Goal: Information Seeking & Learning: Learn about a topic

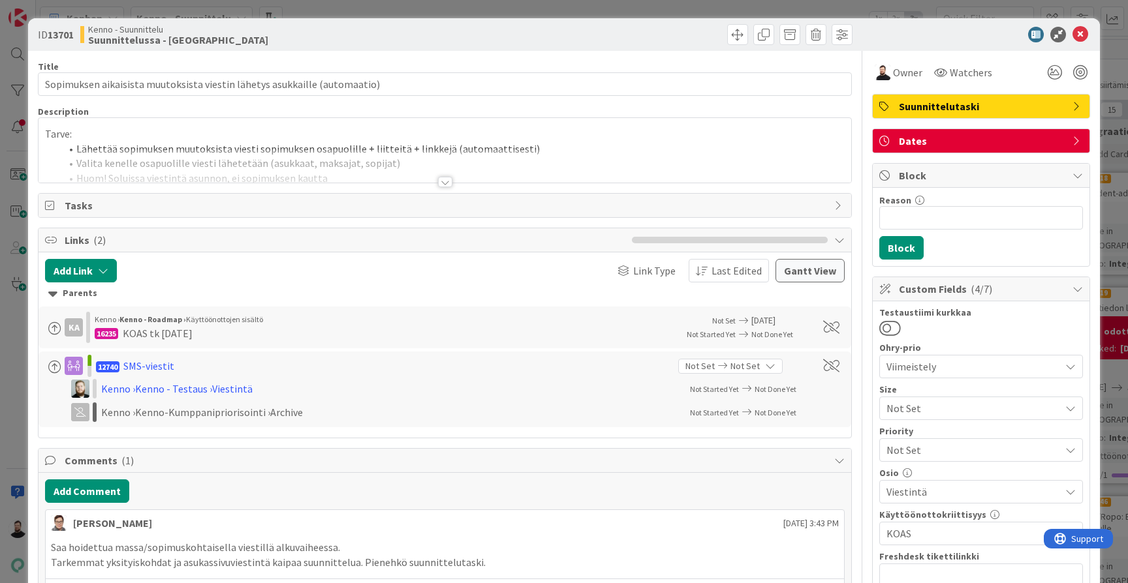
click at [450, 181] on div at bounding box center [445, 182] width 14 height 10
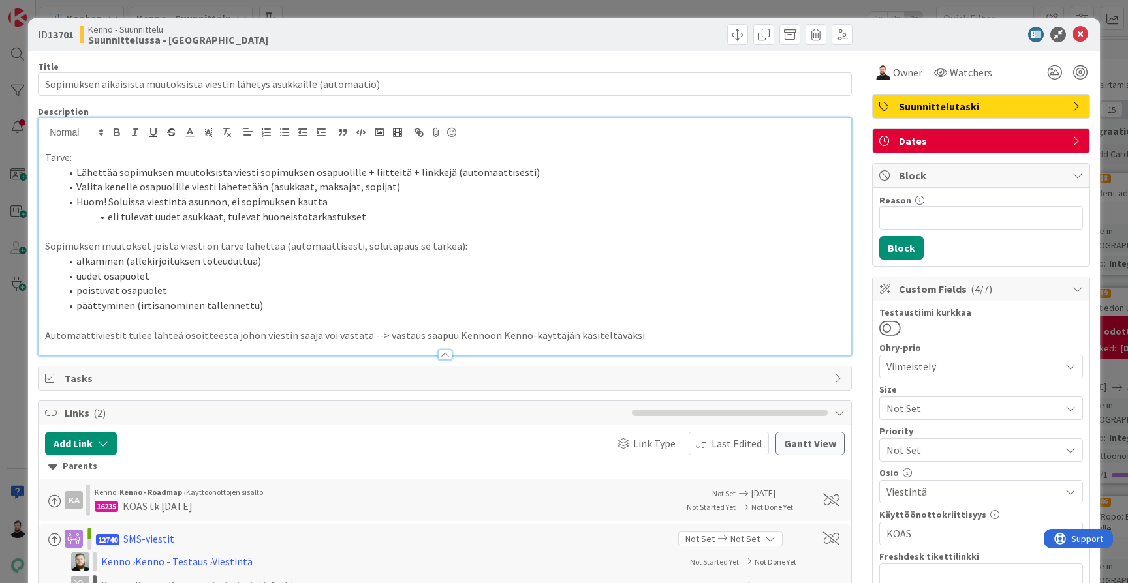
click at [12, 315] on div "ID 13701 Kenno - Suunnittelu Suunnittelussa - Rautalangat Title 73 / 128 Sopimu…" at bounding box center [564, 291] width 1128 height 583
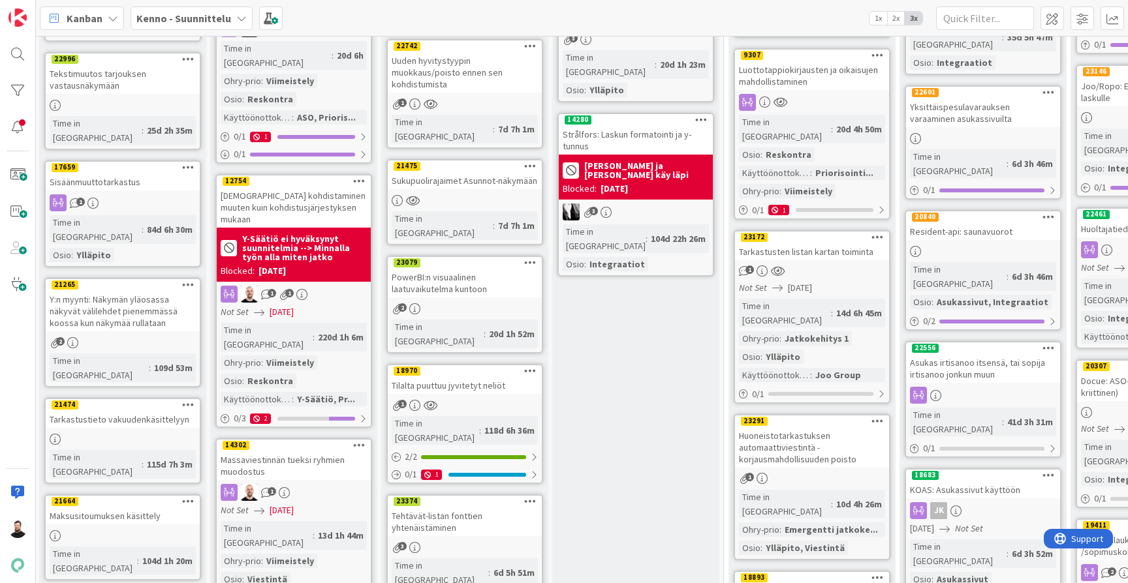
scroll to position [443, 1]
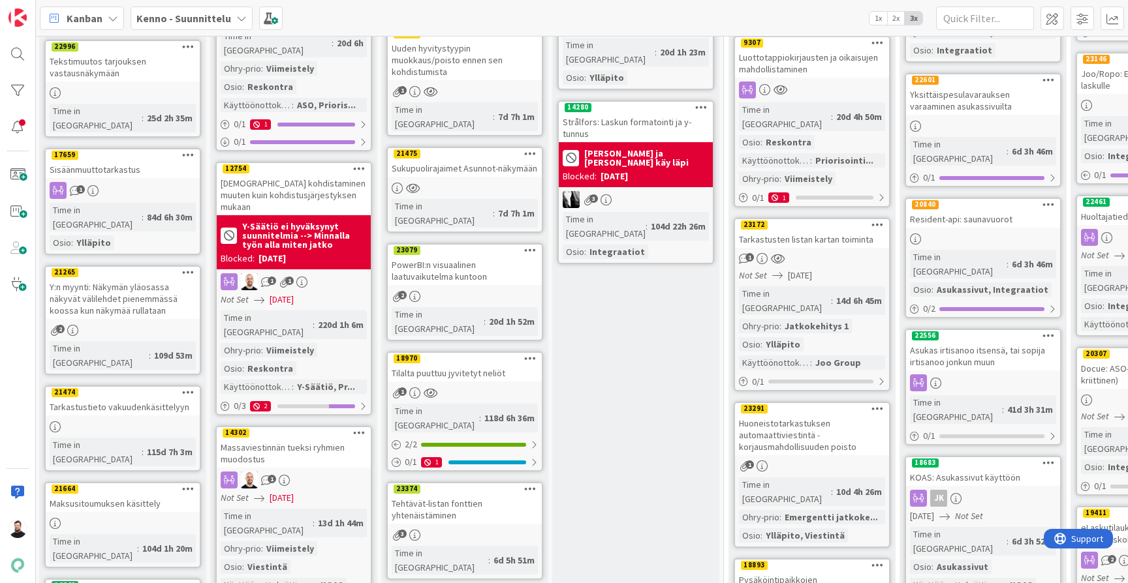
click at [628, 170] on div "[DATE]" at bounding box center [613, 177] width 27 height 14
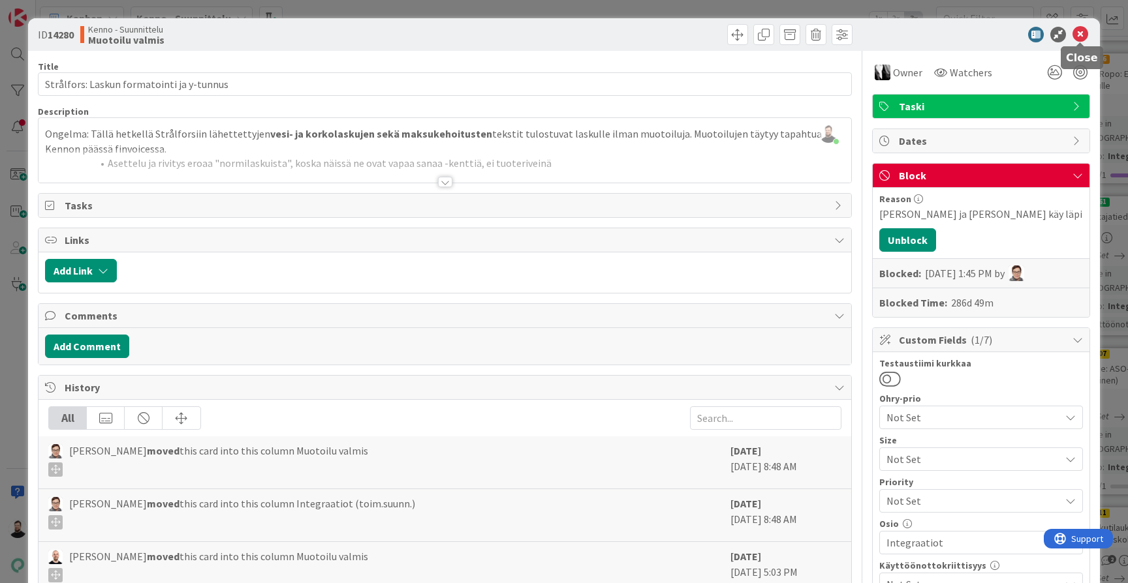
click at [1081, 37] on icon at bounding box center [1080, 35] width 16 height 16
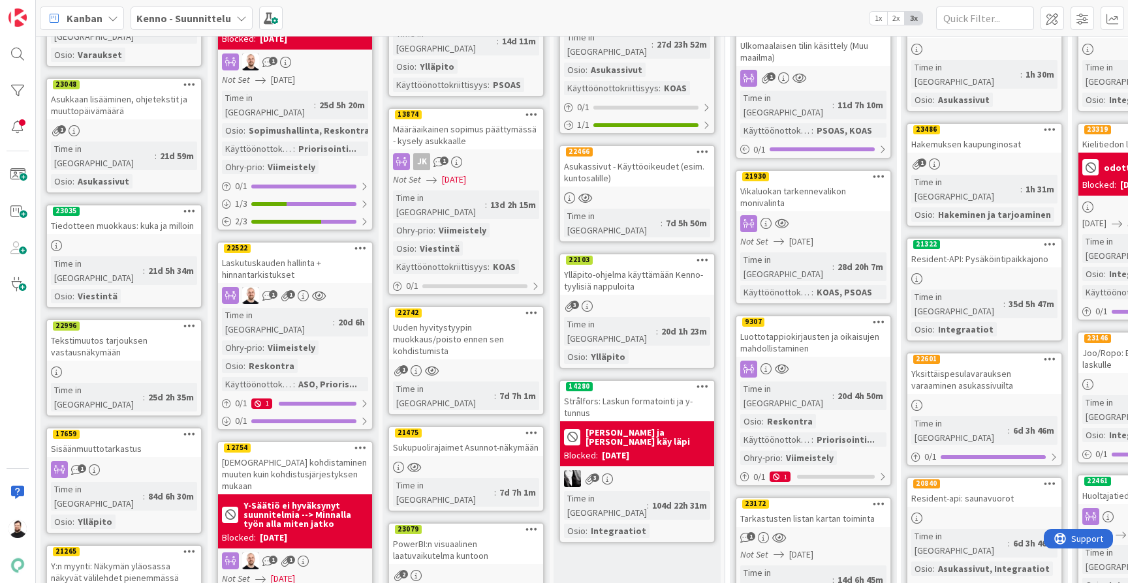
scroll to position [177, 0]
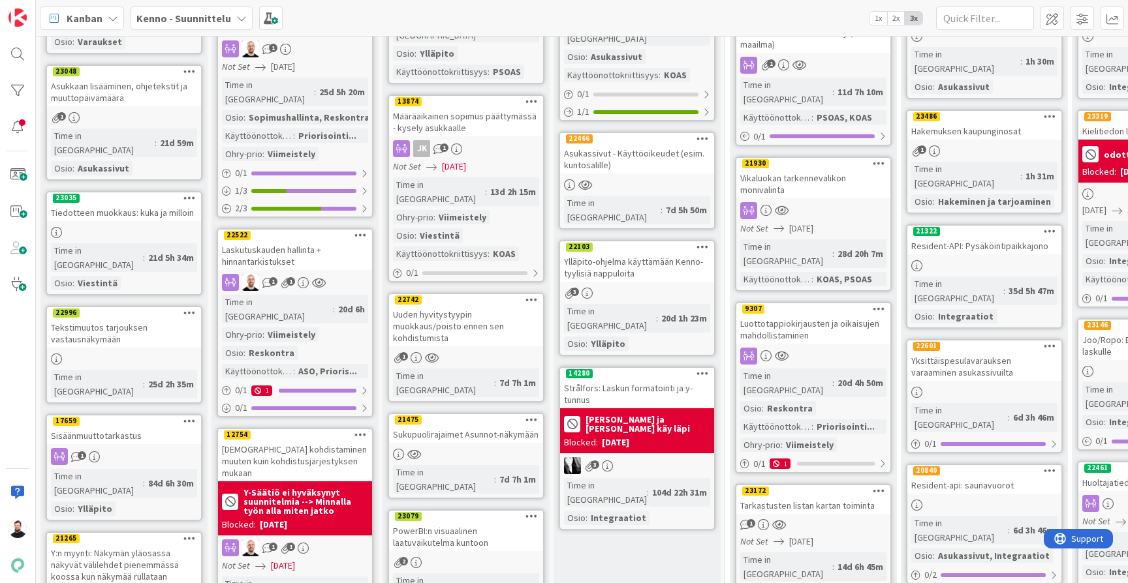
click at [794, 315] on div "Luottotappiokirjausten ja oikaisujen mahdollistaminen" at bounding box center [813, 329] width 154 height 29
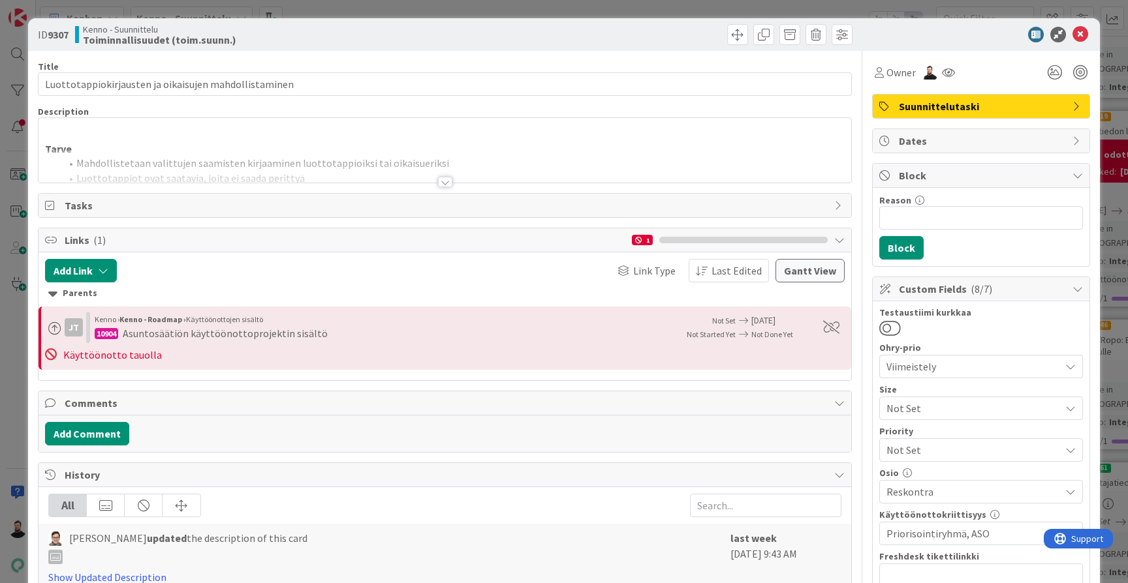
click at [446, 181] on div at bounding box center [445, 182] width 14 height 10
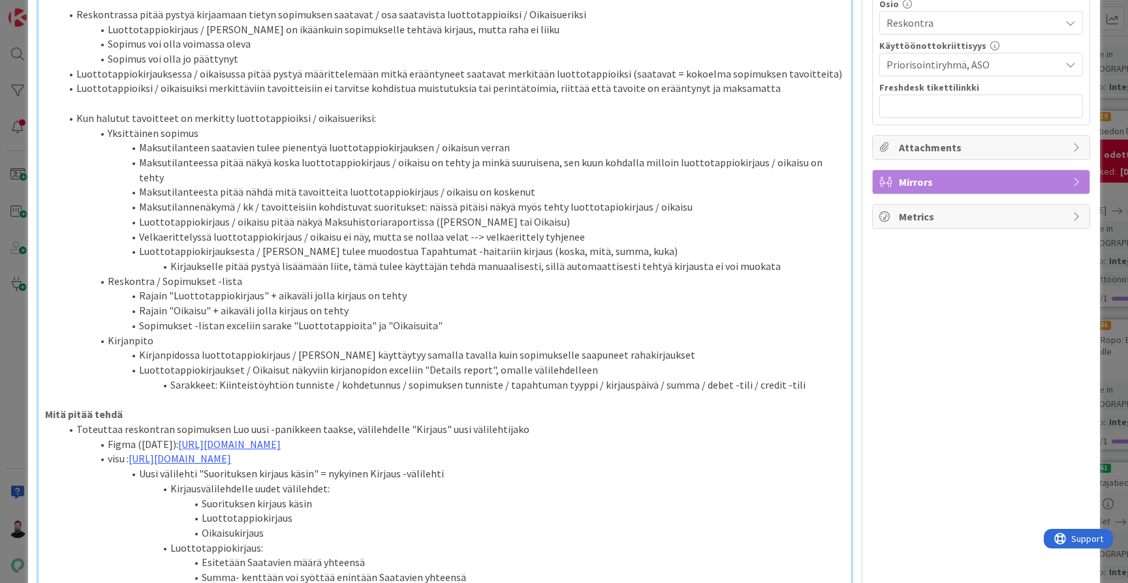
scroll to position [493, 0]
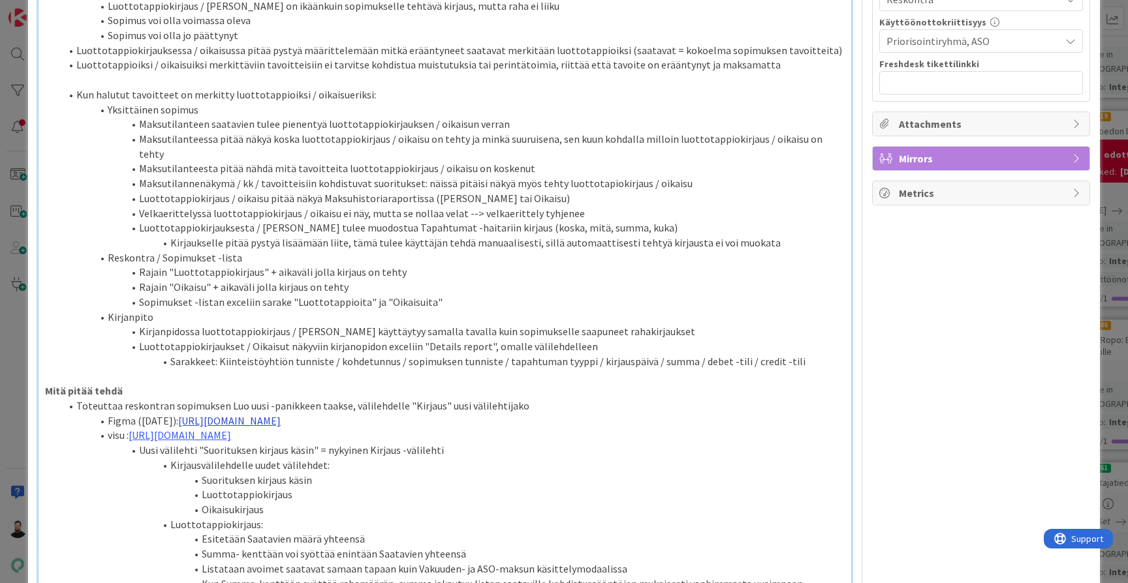
drag, startPoint x: 734, startPoint y: 371, endPoint x: 190, endPoint y: 368, distance: 544.3
click at [190, 414] on li "Figma (29.8.2025): https://www.figma.com/design/s06ePFuGvSFkRRSBp8p43G/Reskontr…" at bounding box center [453, 421] width 784 height 15
click at [459, 384] on p "Mitä pitää tehdä" at bounding box center [444, 391] width 799 height 15
drag, startPoint x: 725, startPoint y: 367, endPoint x: 189, endPoint y: 371, distance: 535.8
click at [189, 414] on li "Figma (29.8.2025): https://www.figma.com/design/s06ePFuGvSFkRRSBp8p43G/Reskontr…" at bounding box center [453, 421] width 784 height 15
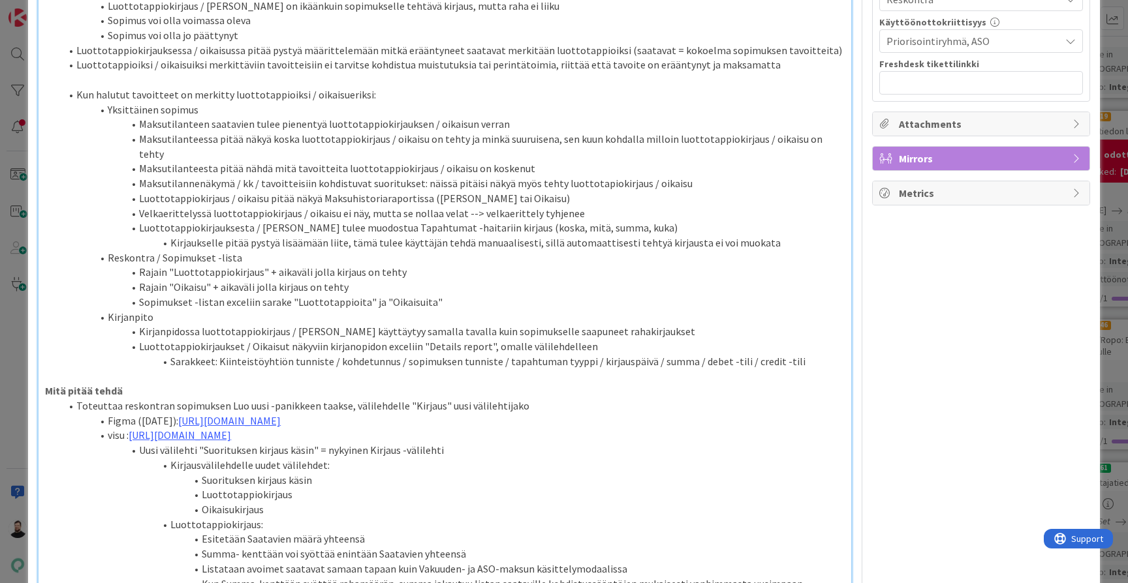
paste div
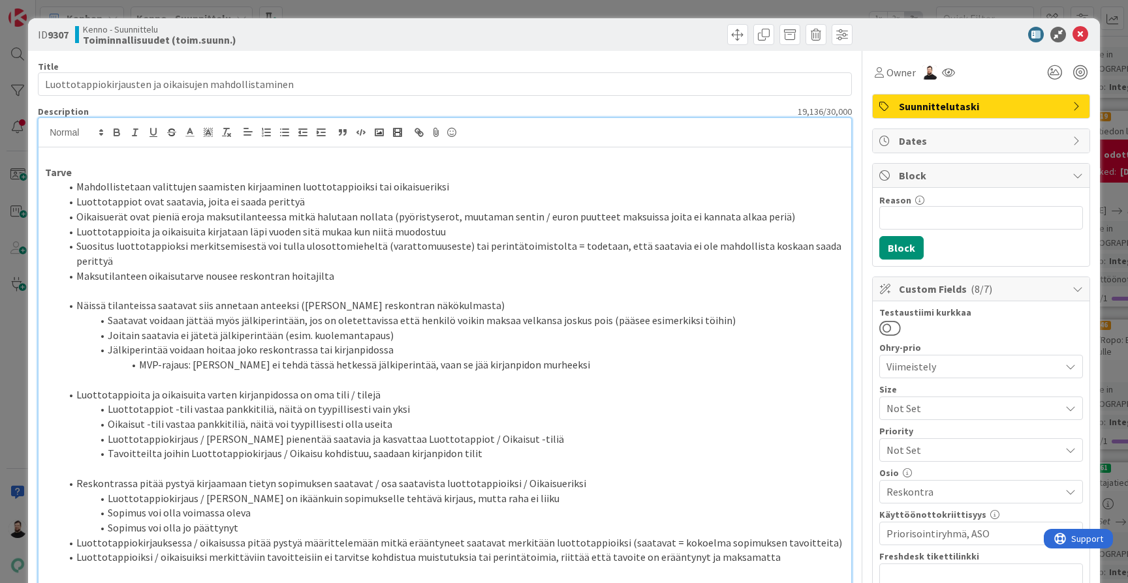
scroll to position [0, 0]
click at [11, 318] on div "ID 9307 Kenno - Suunnittelu Toiminnallisuudet (toim.suunn.) Title 53 / 128 Luot…" at bounding box center [564, 291] width 1128 height 583
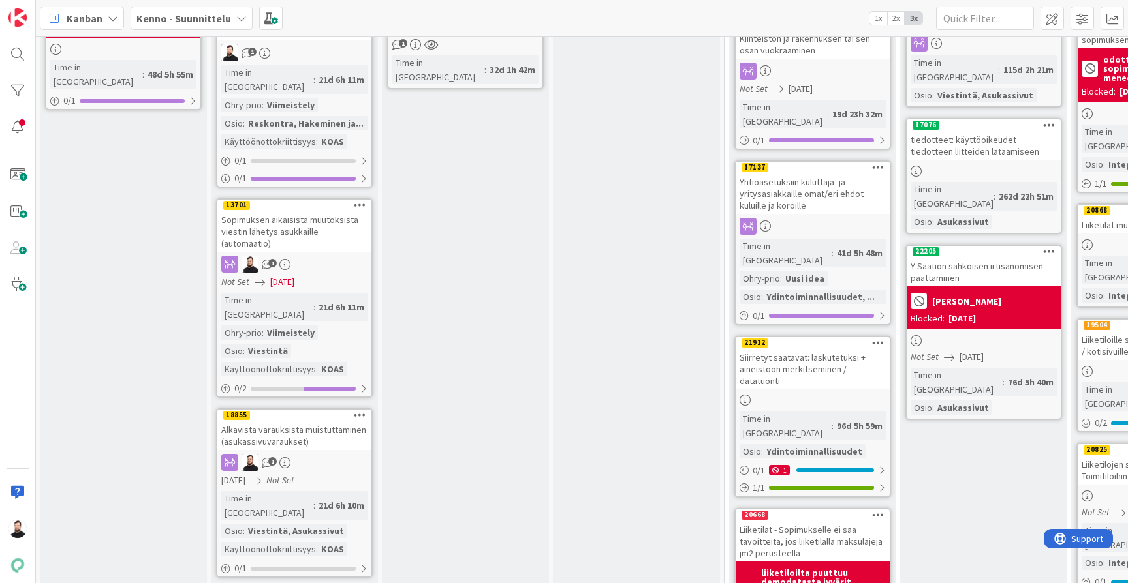
scroll to position [1395, 1]
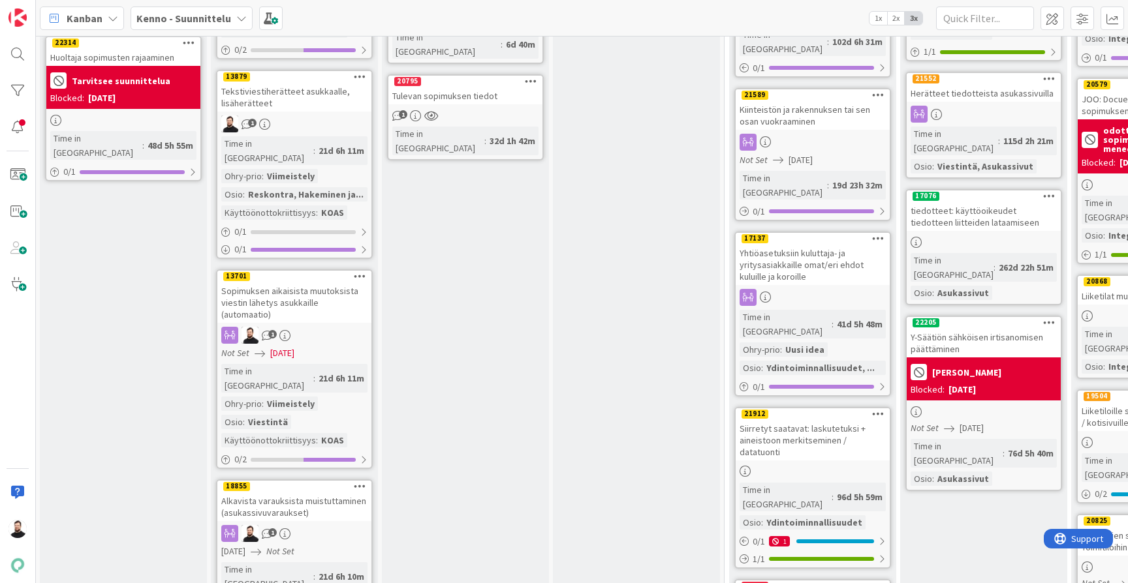
click at [259, 283] on div "Sopimuksen aikaisista muutoksista viestin lähetys asukkaille (automaatio)" at bounding box center [294, 303] width 154 height 40
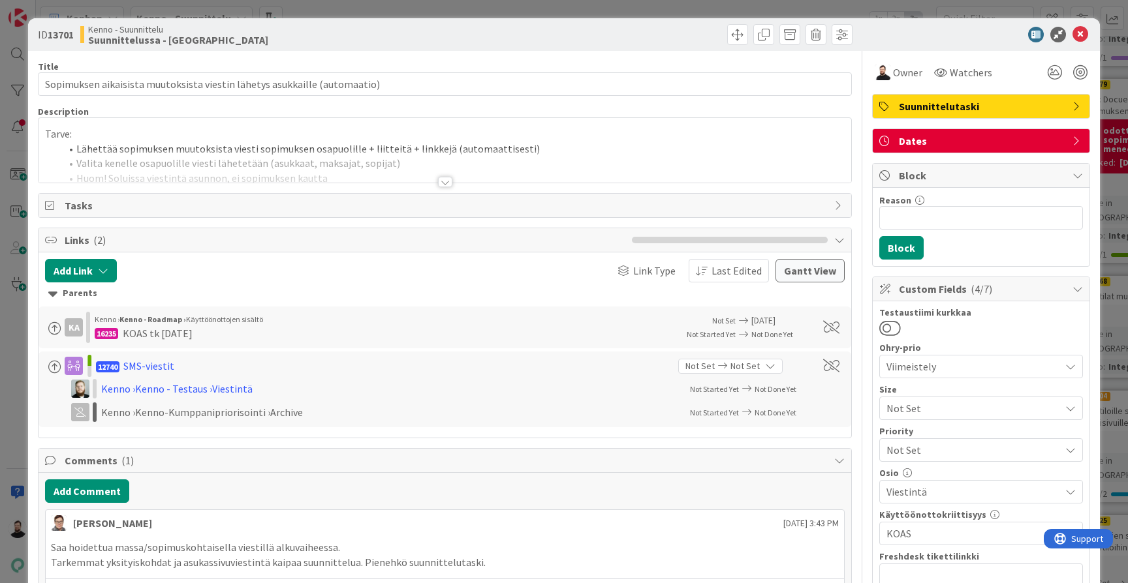
click at [450, 183] on div at bounding box center [445, 182] width 14 height 10
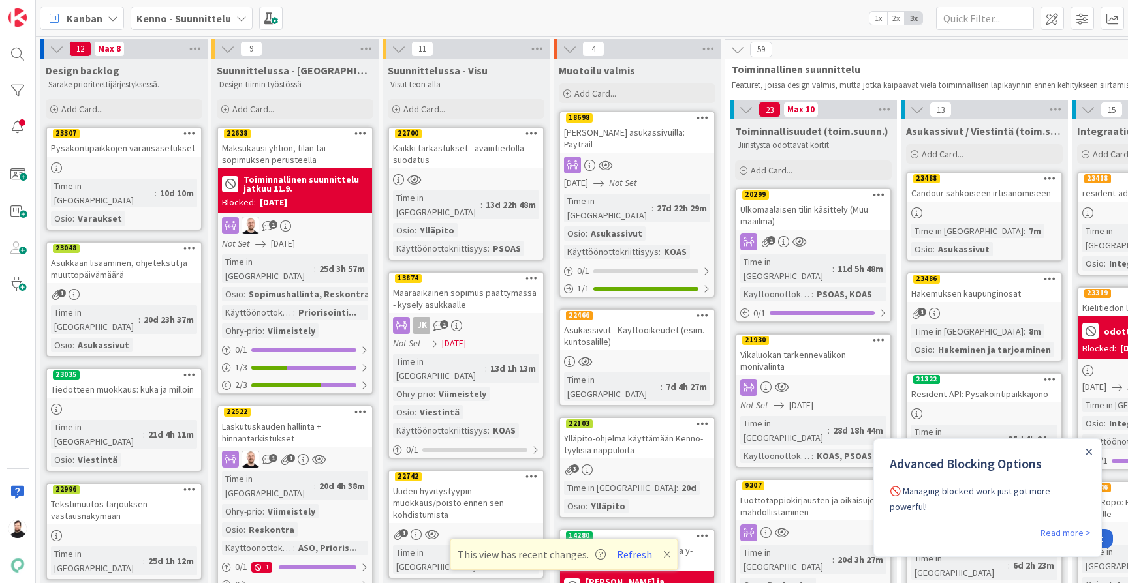
scroll to position [1315, 4]
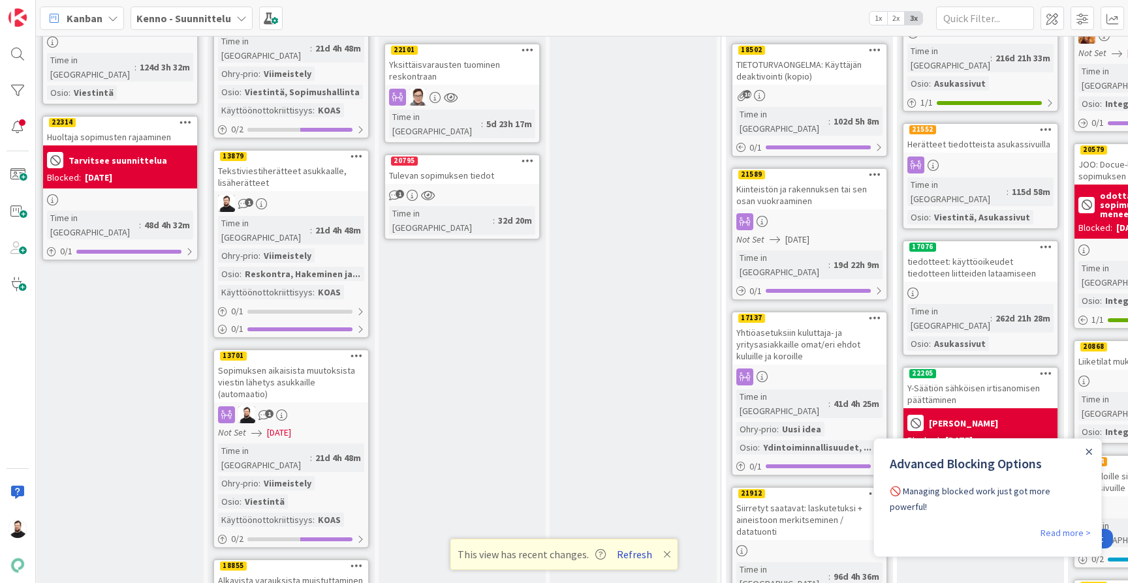
click at [628, 555] on button "Refresh" at bounding box center [634, 554] width 44 height 17
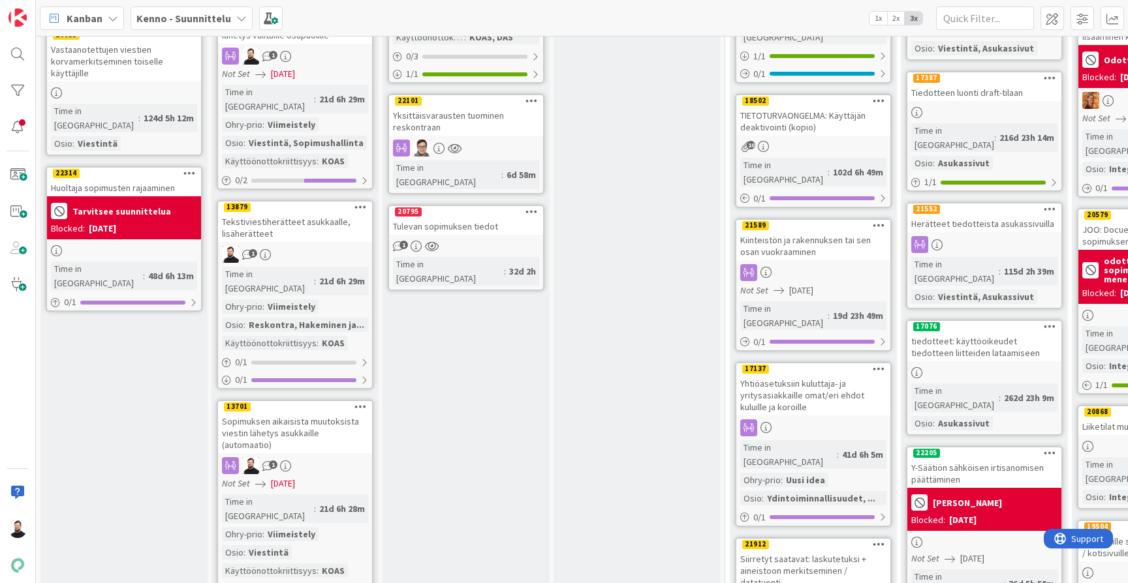
scroll to position [1260, 0]
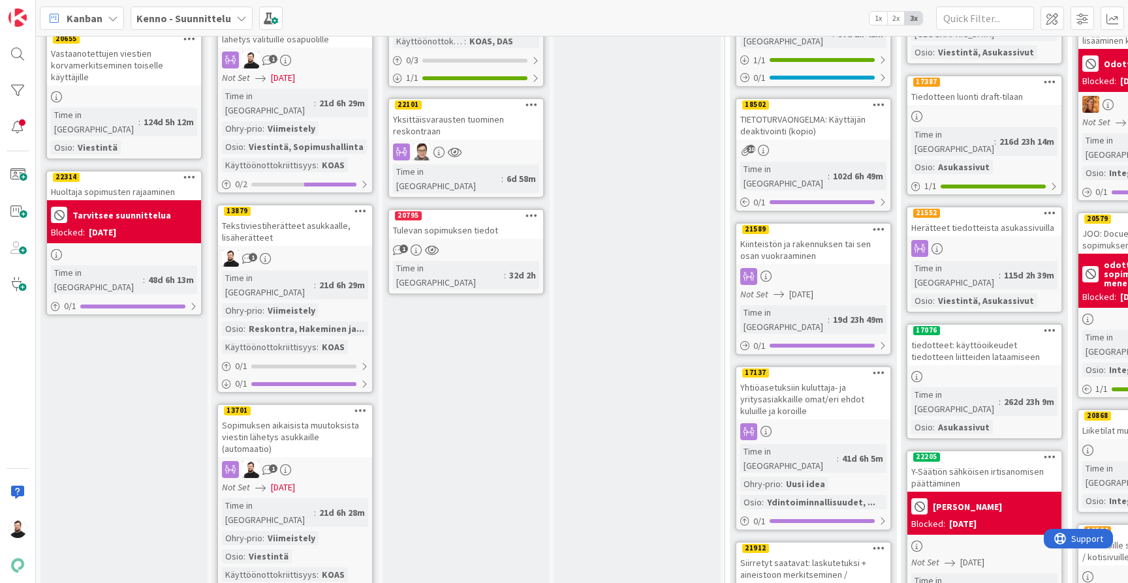
click at [311, 217] on div "Tekstiviestiherätteet asukkaalle, lisäherätteet" at bounding box center [295, 231] width 154 height 29
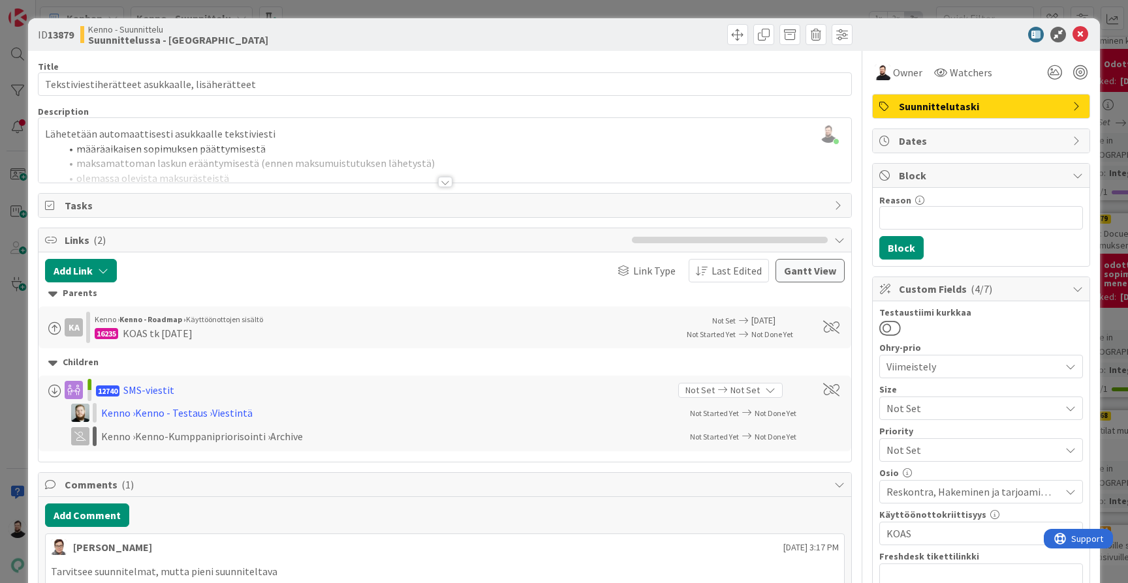
click at [10, 369] on div "ID 13879 Kenno - Suunnittelu Suunnittelussa - Rautalangat Title 47 / 128 Teksti…" at bounding box center [564, 291] width 1128 height 583
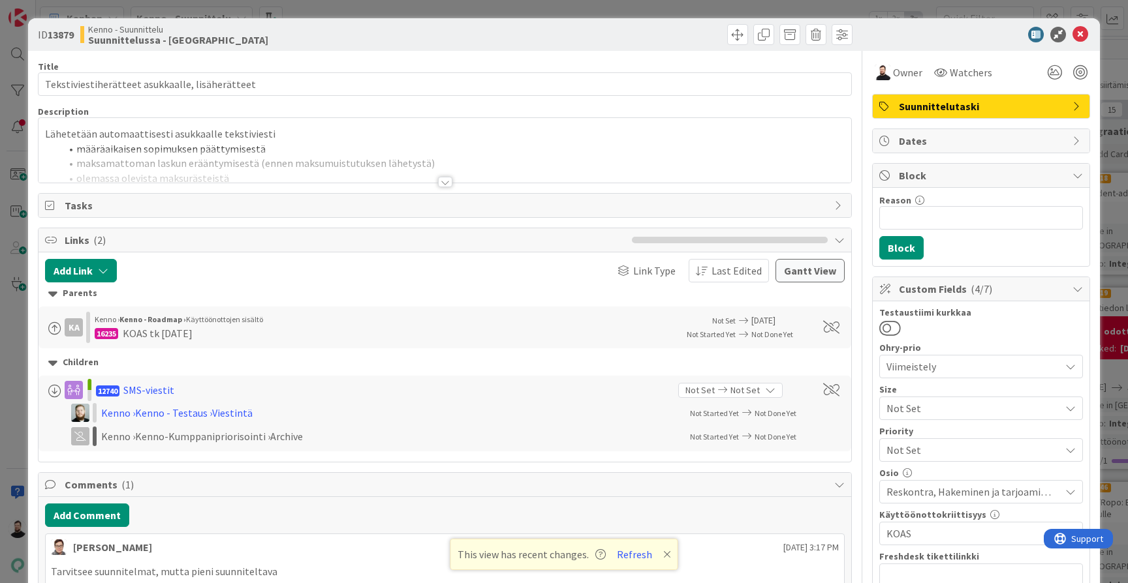
click at [442, 181] on div at bounding box center [445, 182] width 14 height 10
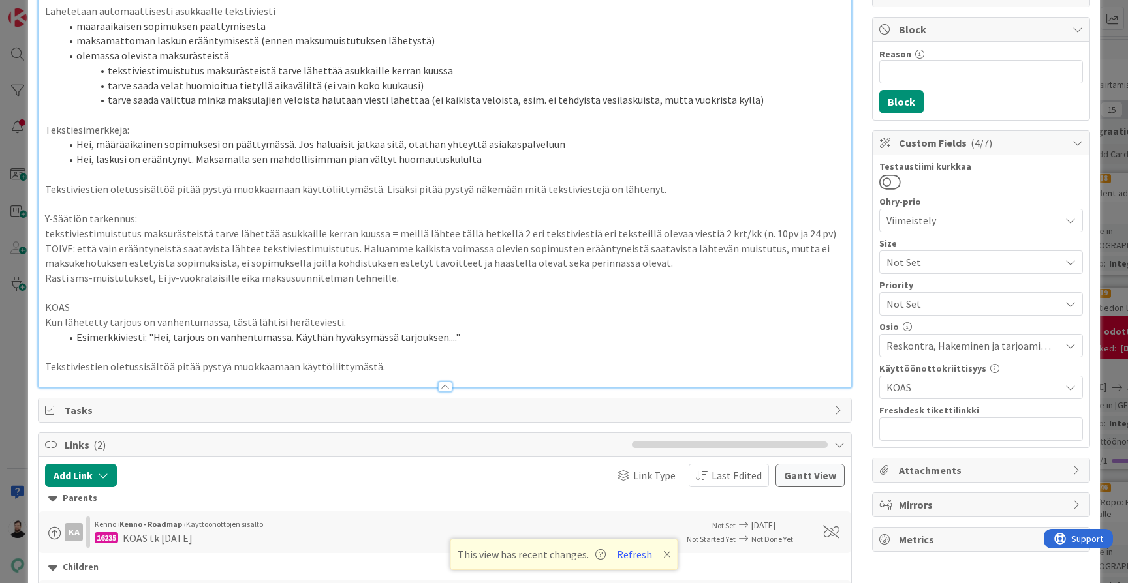
scroll to position [149, 0]
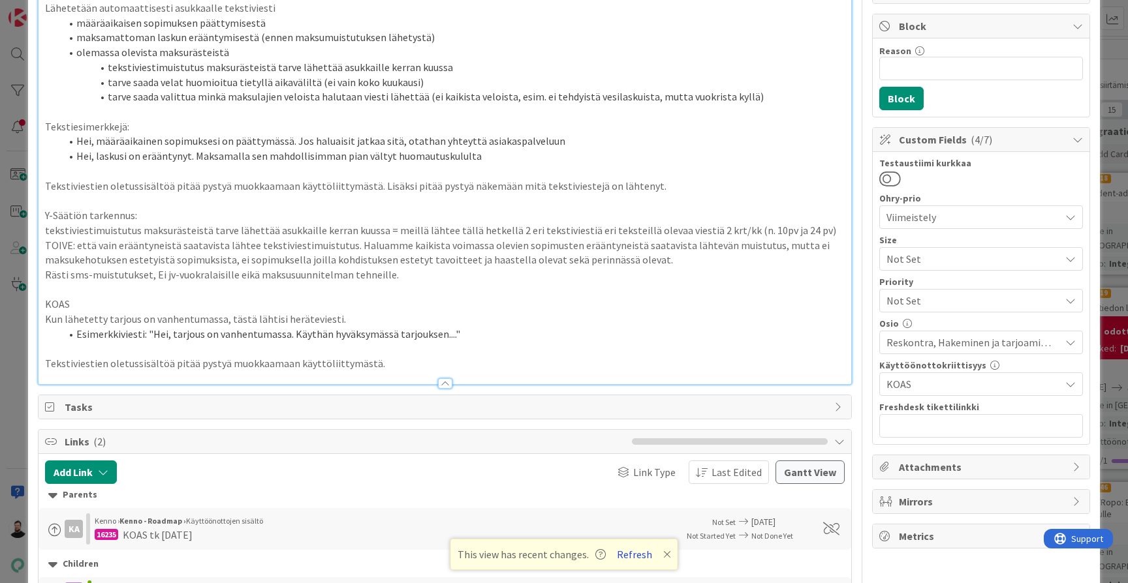
click at [636, 551] on button "Refresh" at bounding box center [634, 554] width 44 height 17
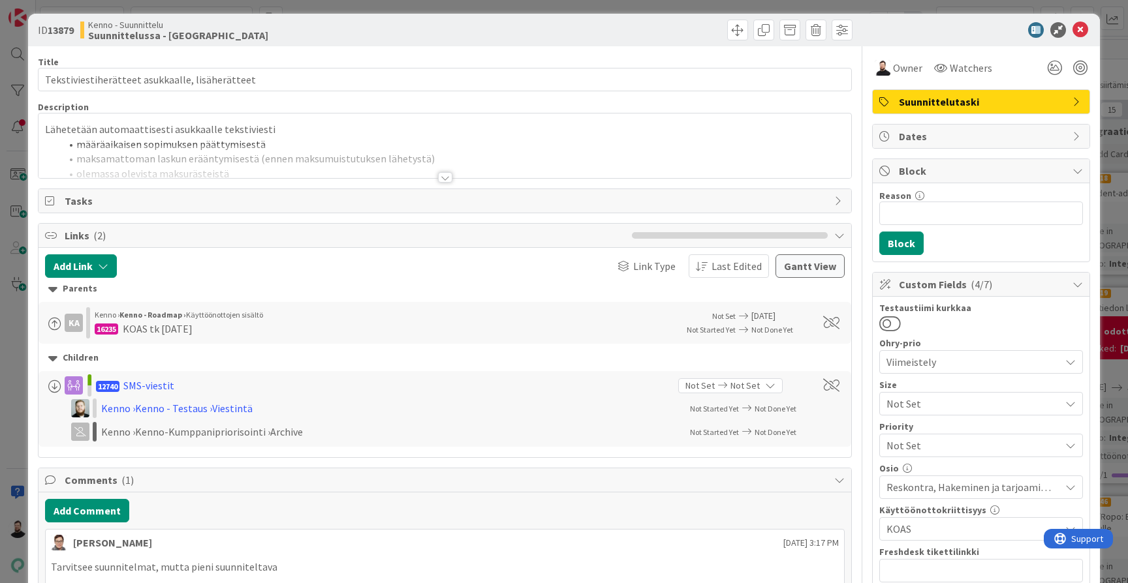
click at [451, 182] on div at bounding box center [445, 177] width 14 height 10
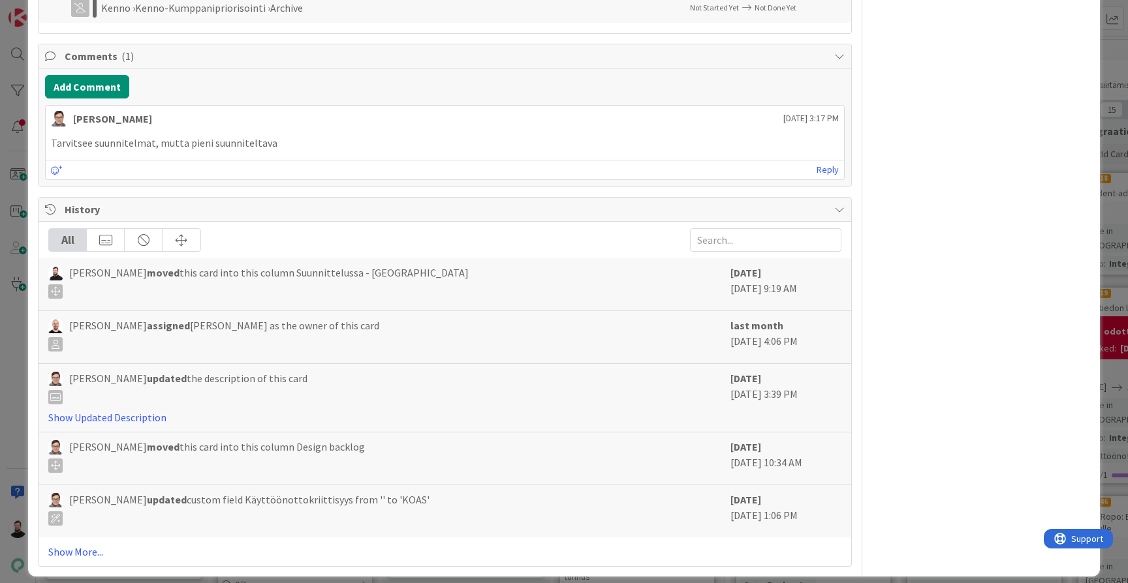
scroll to position [779, 0]
click at [147, 412] on link "Show Updated Description" at bounding box center [107, 418] width 118 height 13
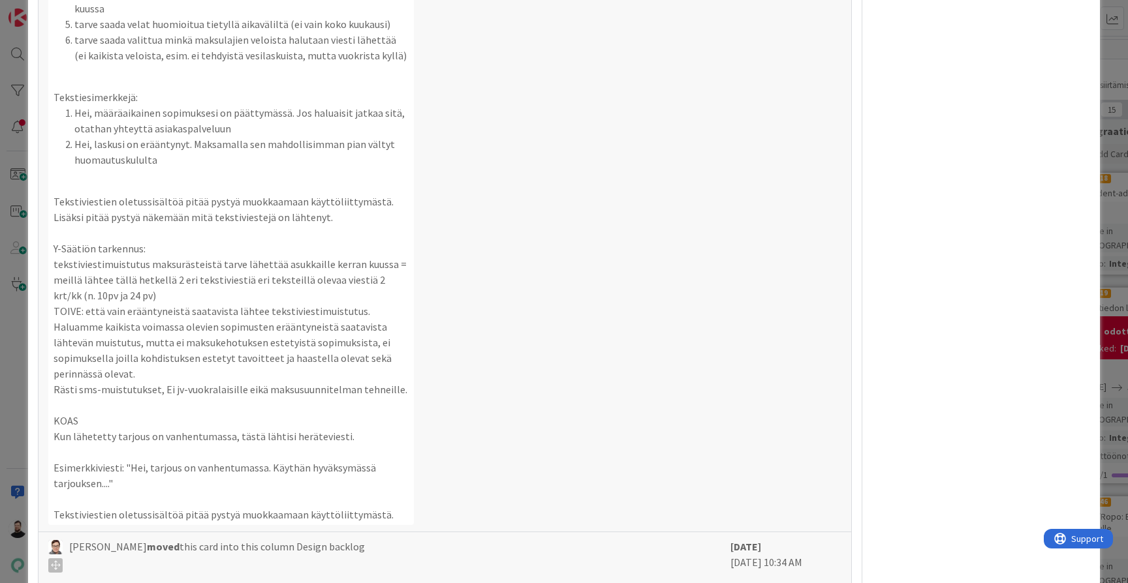
scroll to position [1303, 0]
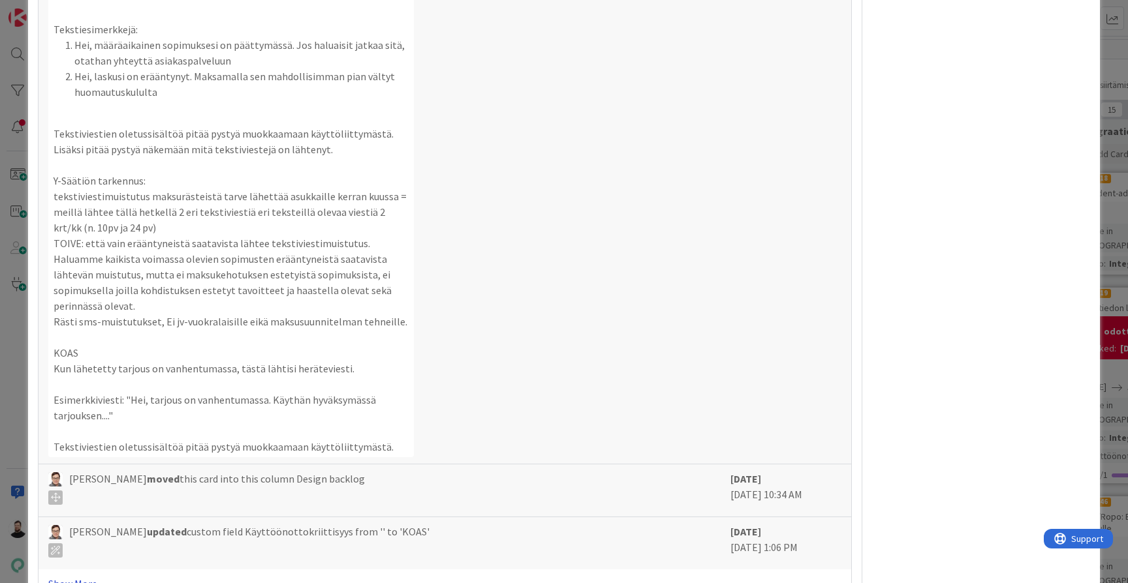
click at [96, 576] on link "Show More..." at bounding box center [444, 584] width 793 height 16
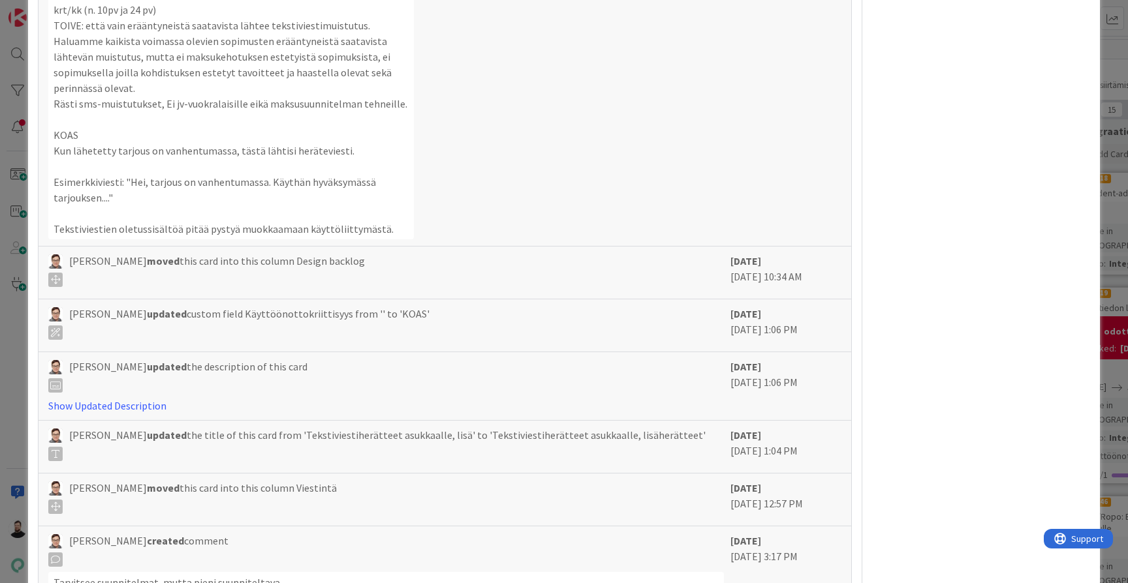
scroll to position [1588, 0]
click at [146, 369] on div "[PERSON_NAME] updated the description of this card Show Updated Description [DA…" at bounding box center [445, 385] width 812 height 69
click at [146, 398] on link "Show Updated Description" at bounding box center [107, 404] width 118 height 13
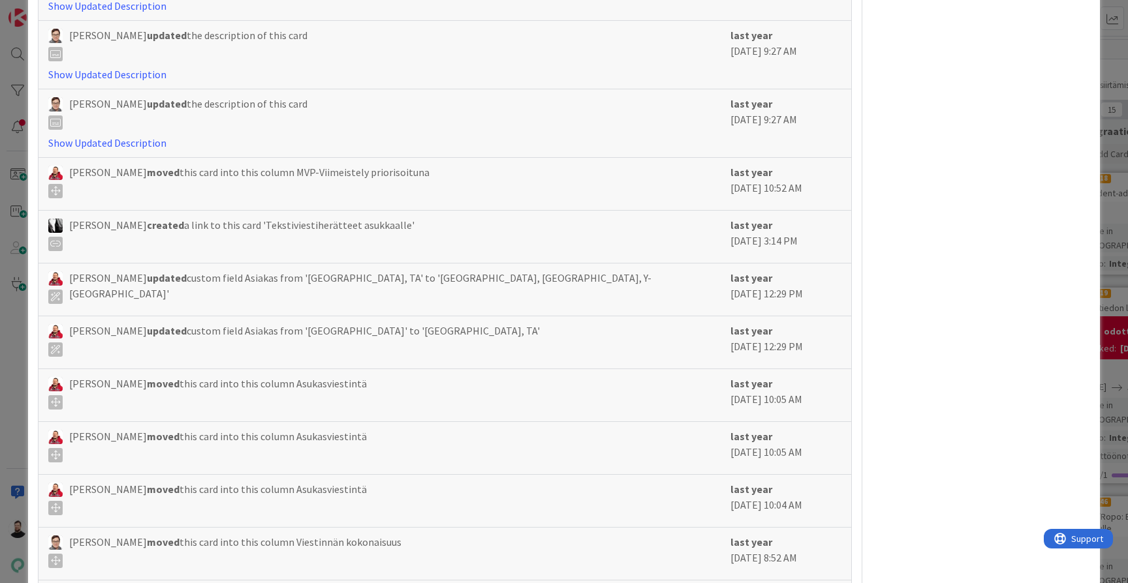
scroll to position [3548, 0]
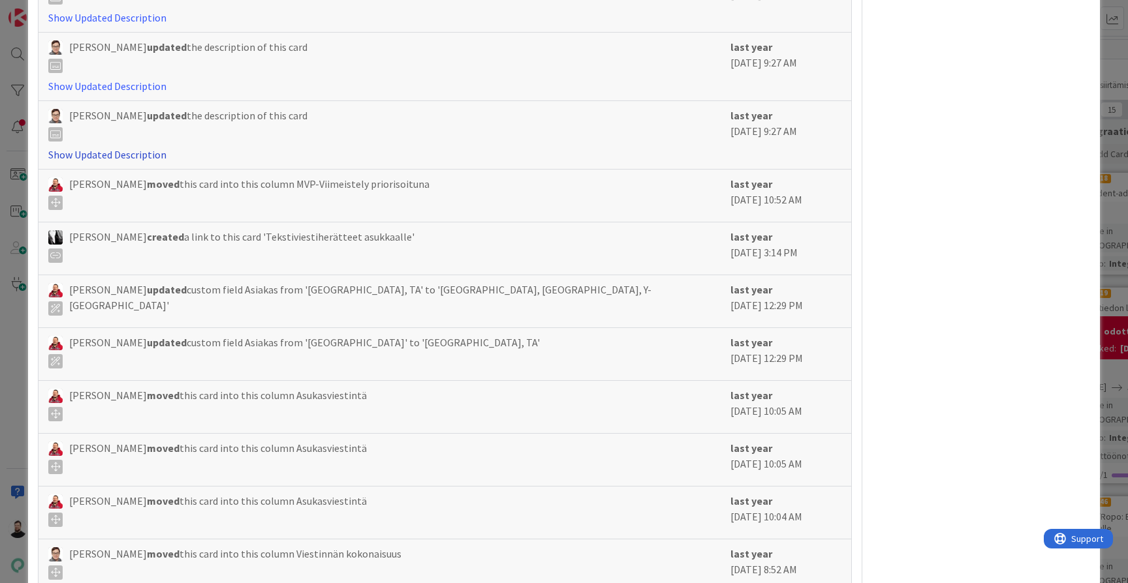
click at [102, 148] on link "Show Updated Description" at bounding box center [107, 154] width 118 height 13
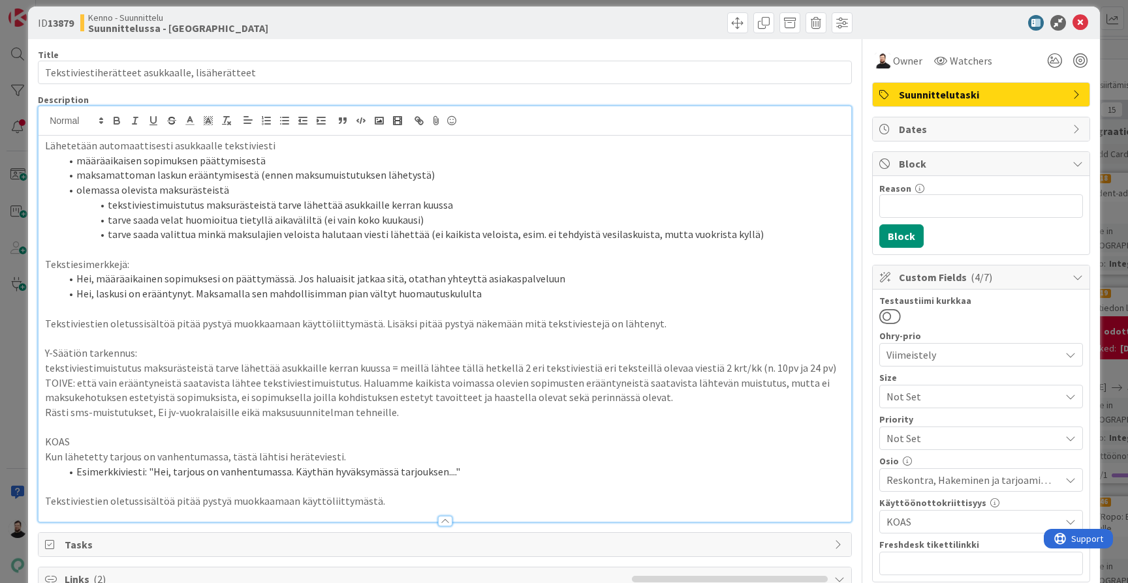
scroll to position [18, 0]
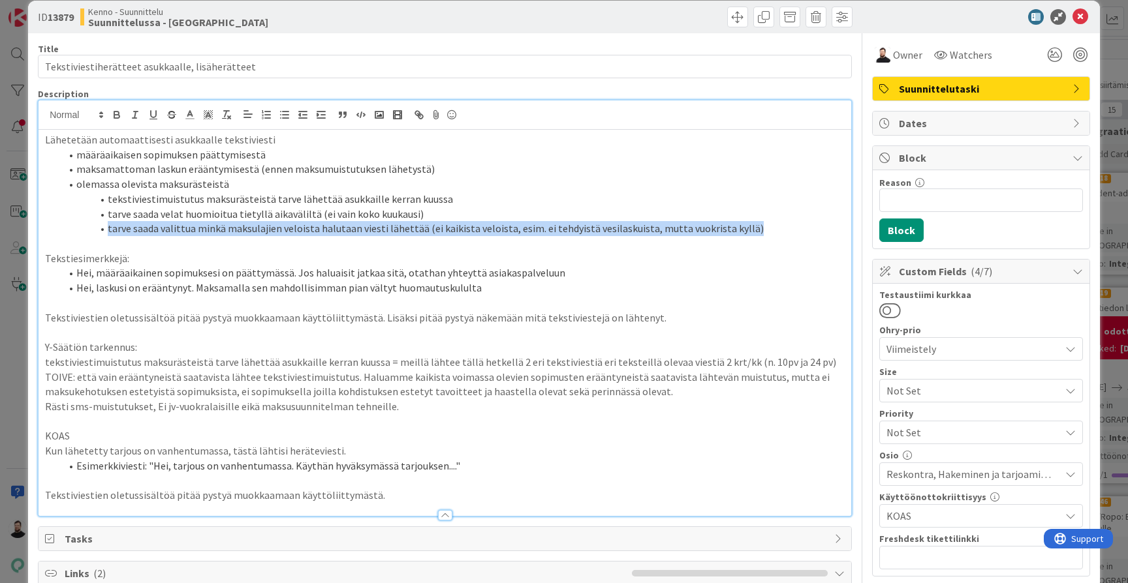
drag, startPoint x: 108, startPoint y: 226, endPoint x: 740, endPoint y: 226, distance: 631.7
click at [740, 226] on li "tarve saada valittua minkä maksulajien veloista halutaan viesti lähettää (ei ka…" at bounding box center [453, 228] width 784 height 15
copy li "tarve saada valittua minkä maksulajien veloista halutaan viesti lähettää (ei ka…"
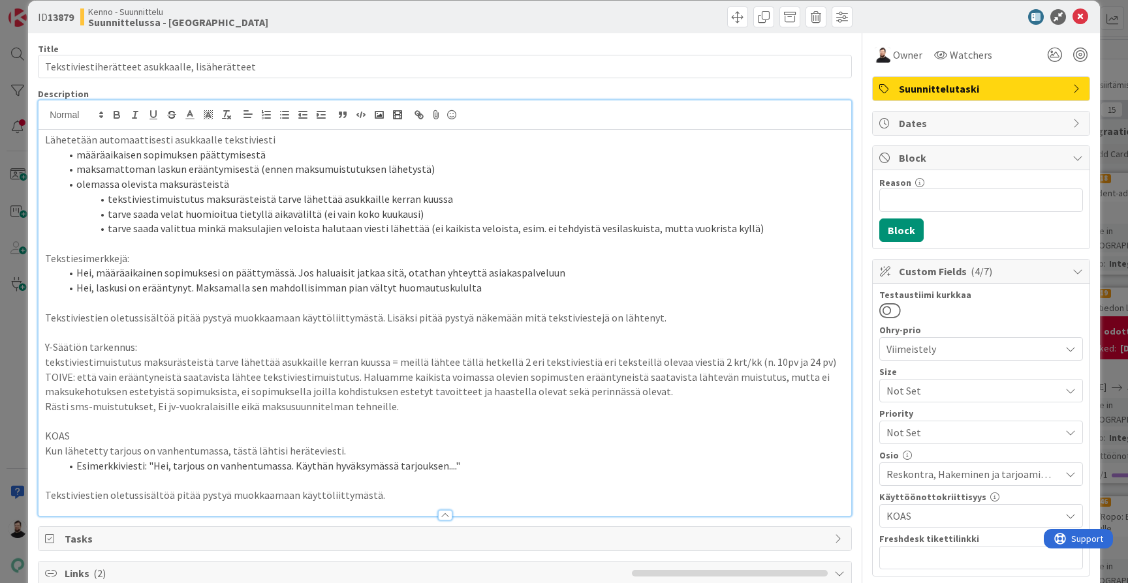
click at [457, 325] on p at bounding box center [444, 332] width 799 height 15
click at [494, 317] on p "Tekstiviestien oletussisältöä pitää pystyä muokkaamaan käyttöliittymästä. Lisäk…" at bounding box center [444, 318] width 799 height 15
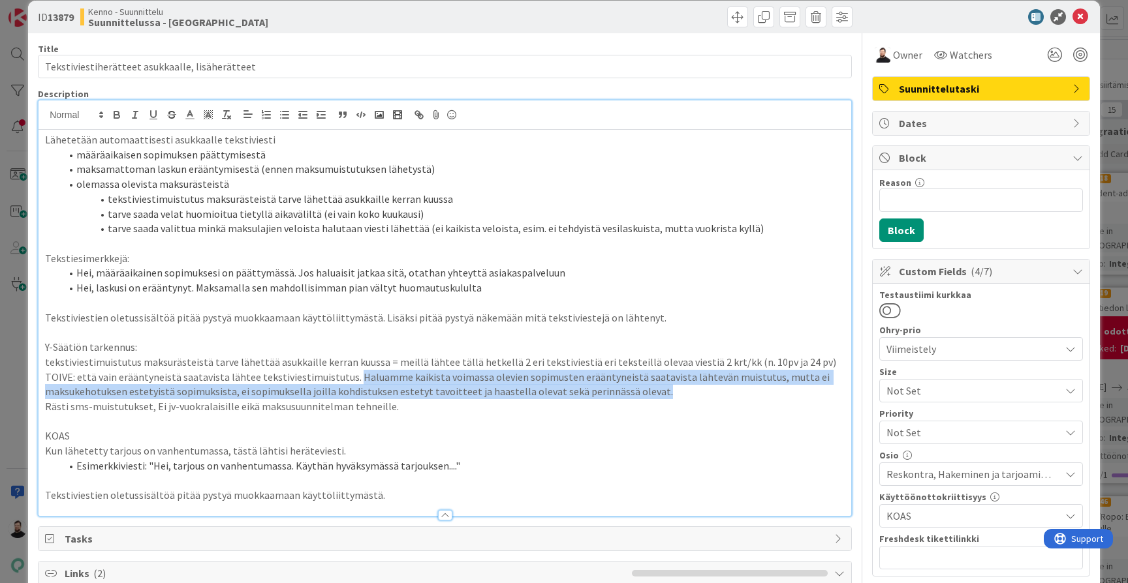
drag, startPoint x: 348, startPoint y: 367, endPoint x: 710, endPoint y: 384, distance: 361.9
click at [710, 384] on p "TOIVE: että vain erääntyneistä saatavista lähtee tekstiviestimuistutus. Haluamm…" at bounding box center [444, 384] width 799 height 29
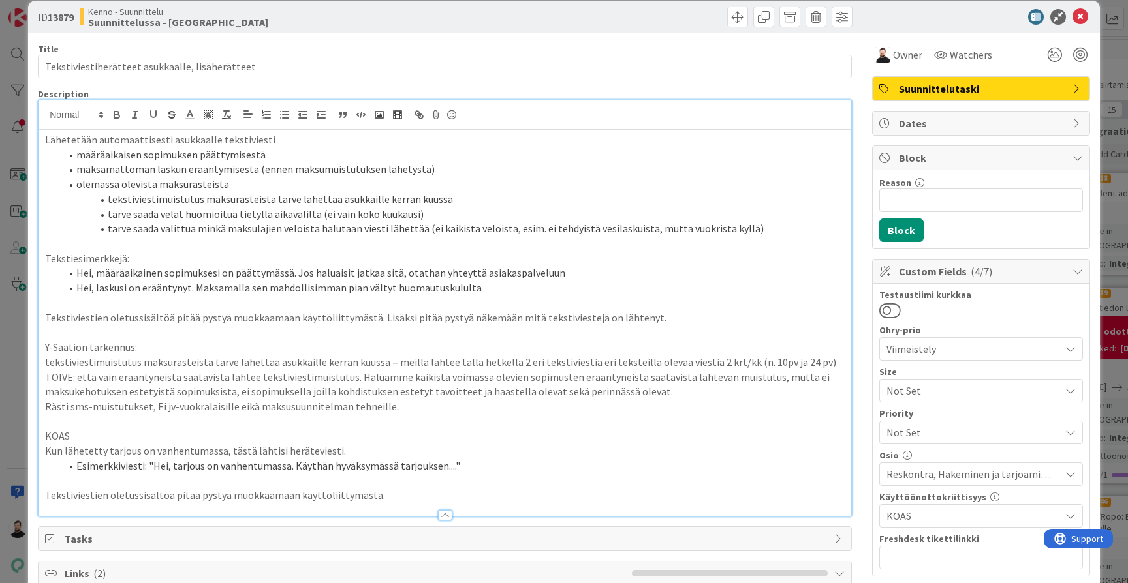
click at [683, 399] on p "Rästi sms-muistutukset, Ei jv-vuokralaisille eikä maksusuunnitelman tehneille." at bounding box center [444, 406] width 799 height 15
drag, startPoint x: 660, startPoint y: 405, endPoint x: 649, endPoint y: 401, distance: 12.4
click at [649, 401] on div "Lähetetään automaattisesti asukkaalle tekstiviesti määräaikaisen sopimuksen pää…" at bounding box center [445, 323] width 812 height 386
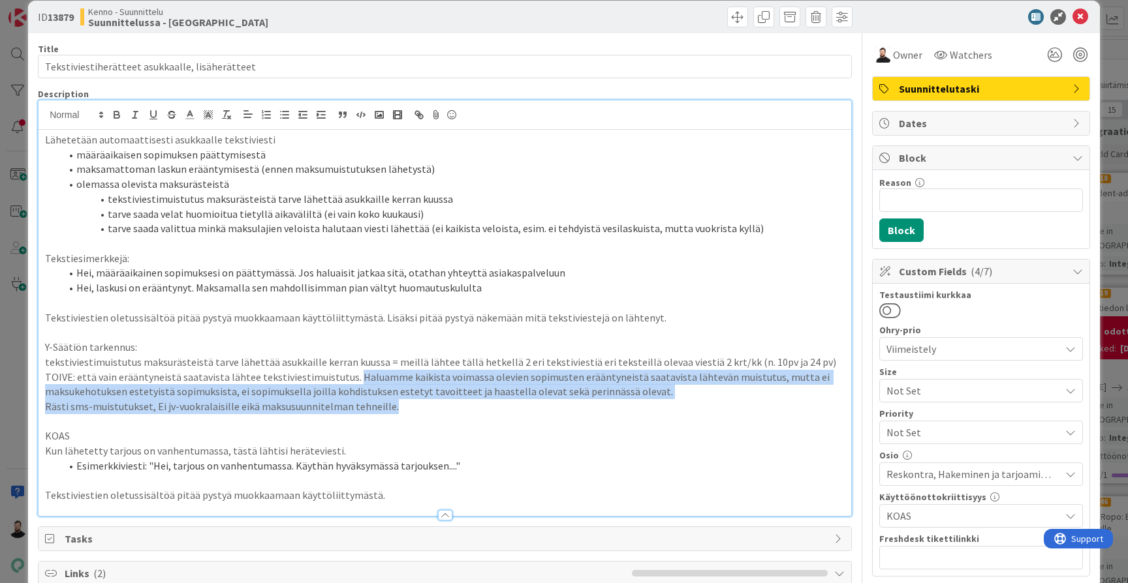
drag, startPoint x: 642, startPoint y: 395, endPoint x: 347, endPoint y: 368, distance: 296.2
click at [347, 368] on div "Lähetetään automaattisesti asukkaalle tekstiviesti määräaikaisen sopimuksen pää…" at bounding box center [445, 323] width 812 height 386
copy div "Haluamme kaikista voimassa olevien sopimusten erääntyneistä saatavista lähtevän…"
